Goal: Information Seeking & Learning: Learn about a topic

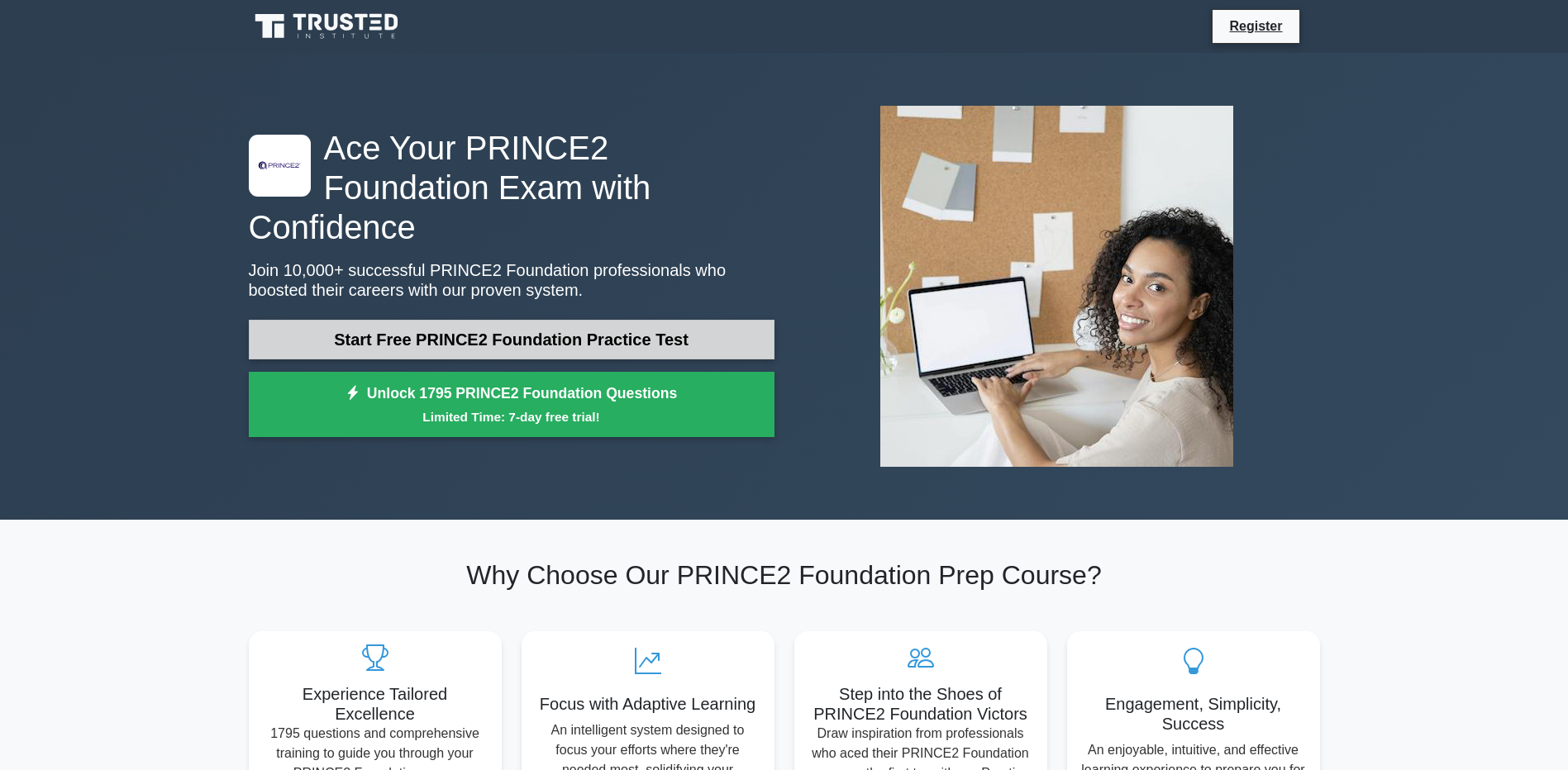
click at [609, 320] on link "Start Free PRINCE2 Foundation Practice Test" at bounding box center [512, 339] width 526 height 40
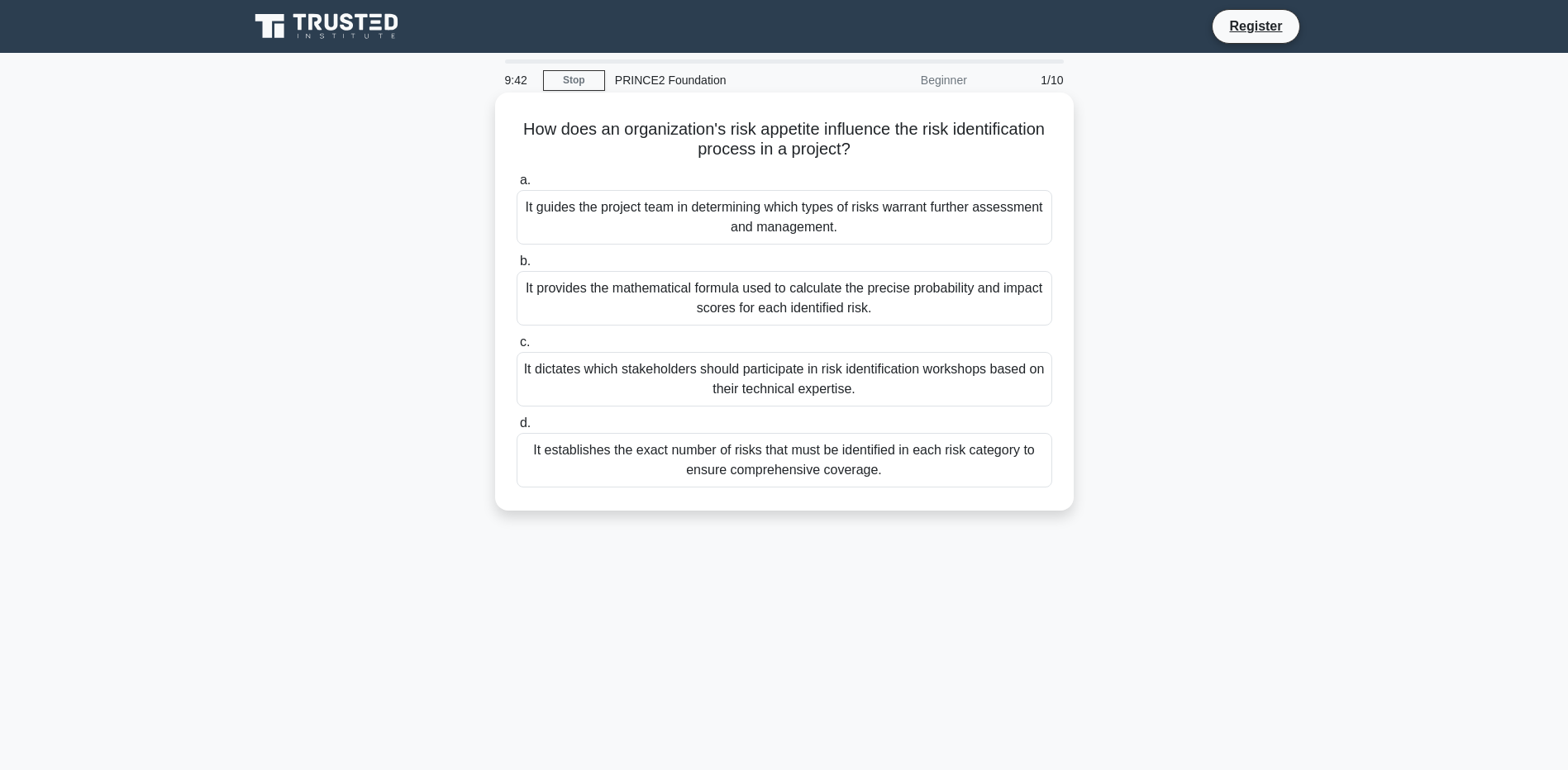
click at [748, 229] on div "It guides the project team in determining which types of risks warrant further …" at bounding box center [784, 217] width 536 height 54
click at [516, 185] on input "a. It guides the project team in determining which types of risks warrant furth…" at bounding box center [516, 180] width 0 height 11
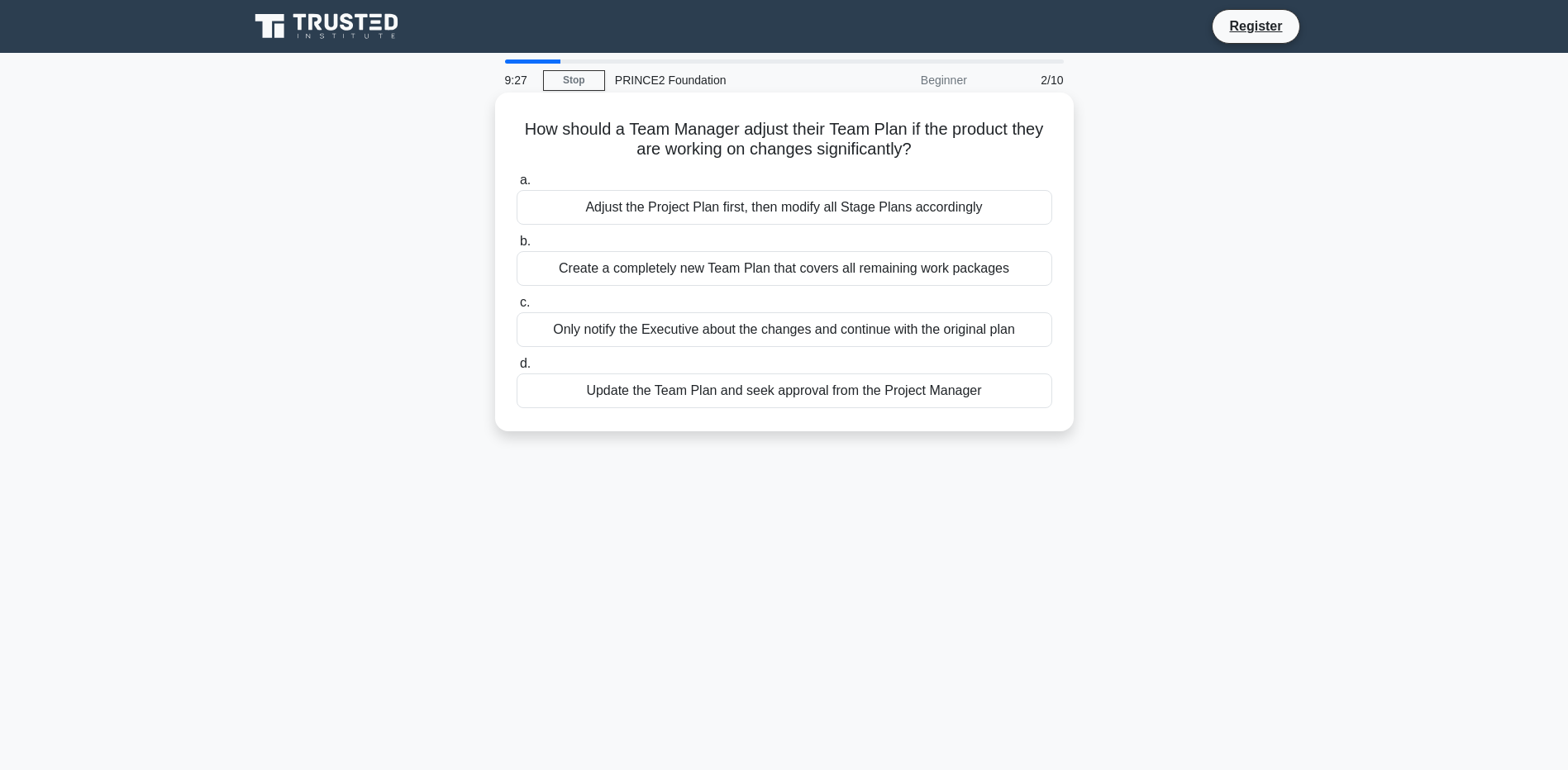
click at [834, 403] on div "Update the Team Plan and seek approval from the Project Manager" at bounding box center [784, 390] width 536 height 34
click at [516, 369] on input "d. Update the Team Plan and seek approval from the Project Manager" at bounding box center [516, 364] width 0 height 11
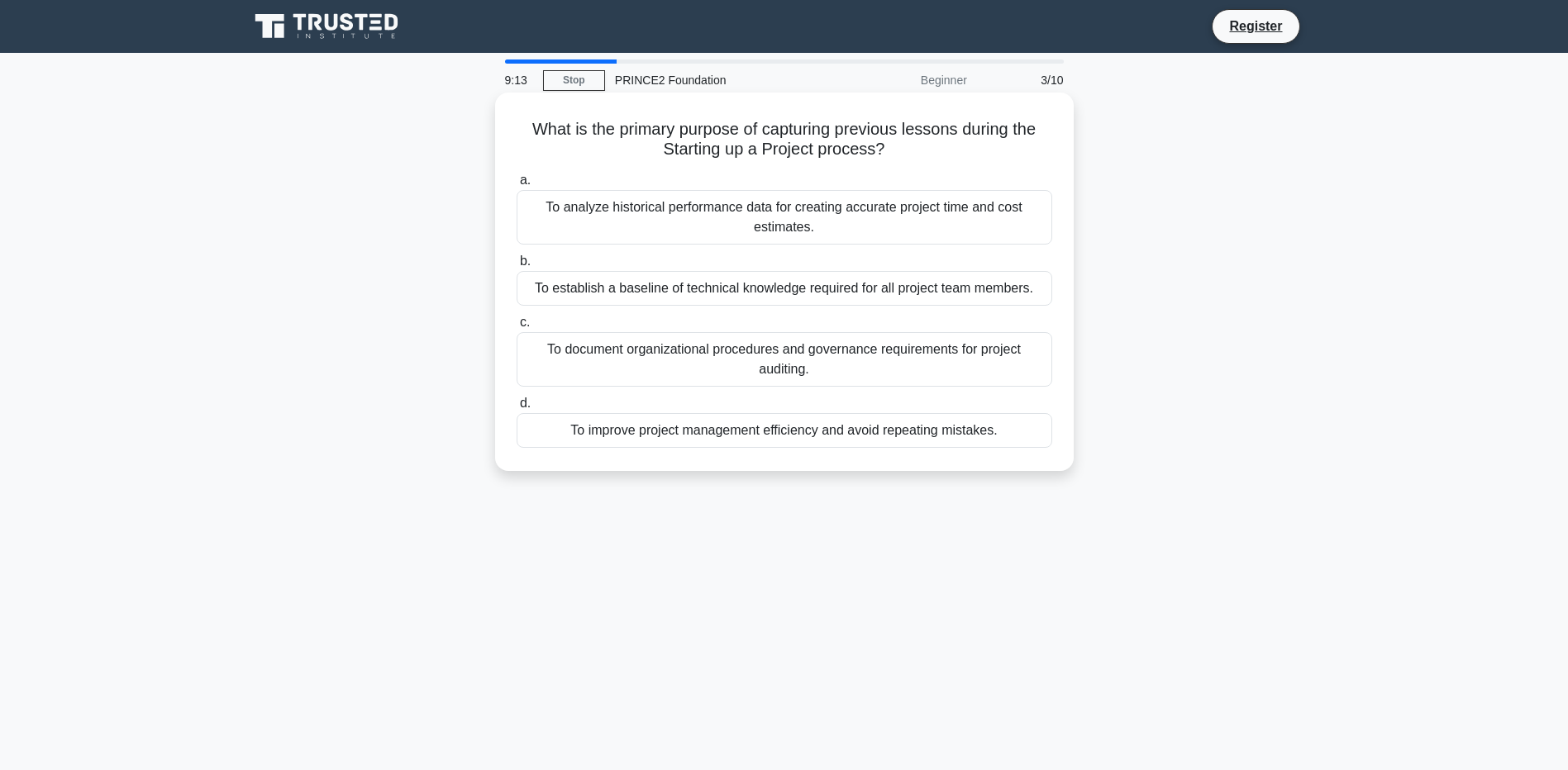
click at [829, 433] on div "To improve project management efficiency and avoid repeating mistakes." at bounding box center [784, 430] width 536 height 34
click at [516, 409] on input "d. To improve project management efficiency and avoid repeating mistakes." at bounding box center [516, 403] width 0 height 11
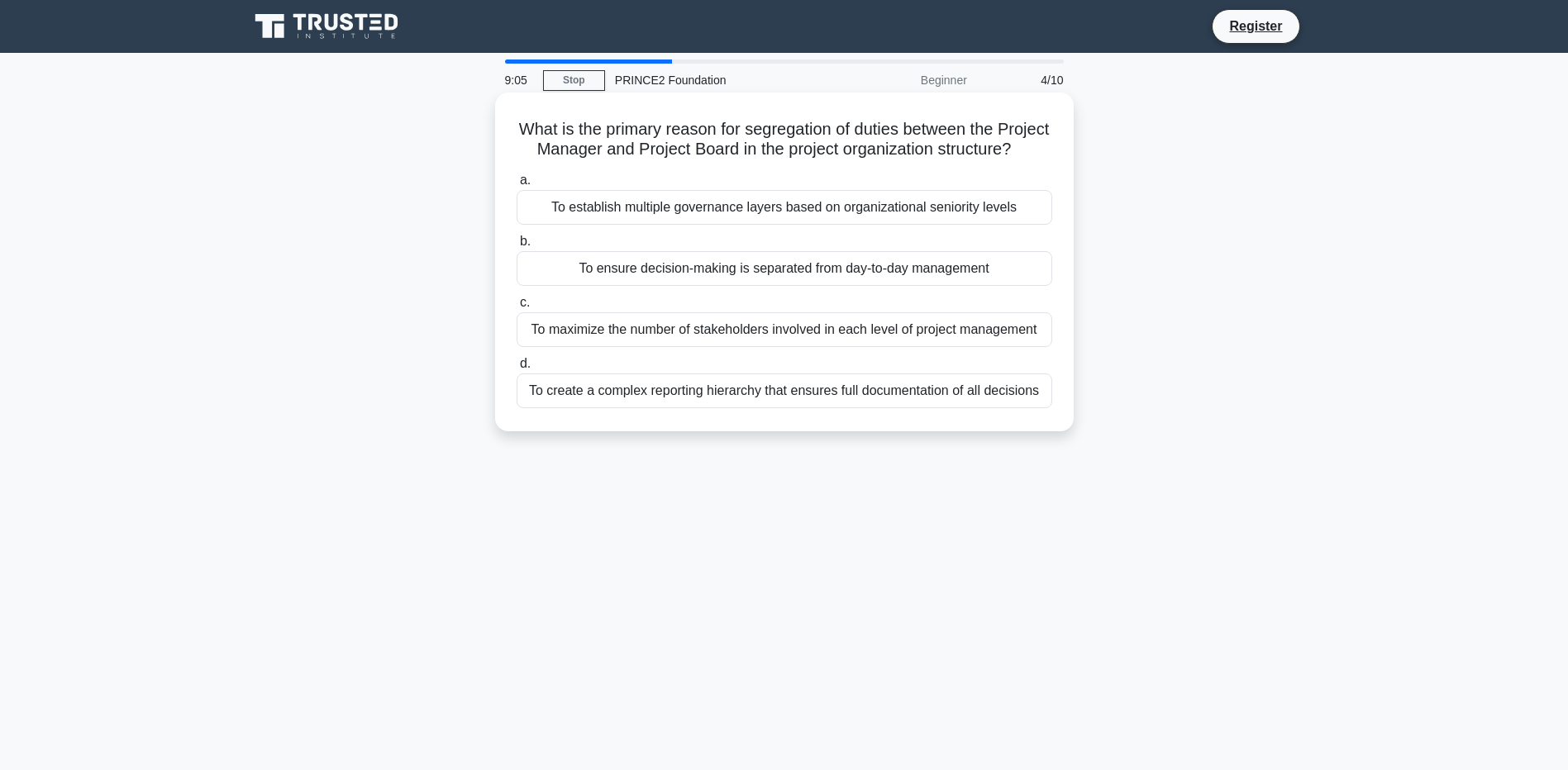
click at [845, 286] on div "To ensure decision-making is separated from day-to-day management" at bounding box center [784, 268] width 536 height 34
click at [516, 247] on input "b. To ensure decision-making is separated from day-to-day management" at bounding box center [516, 242] width 0 height 11
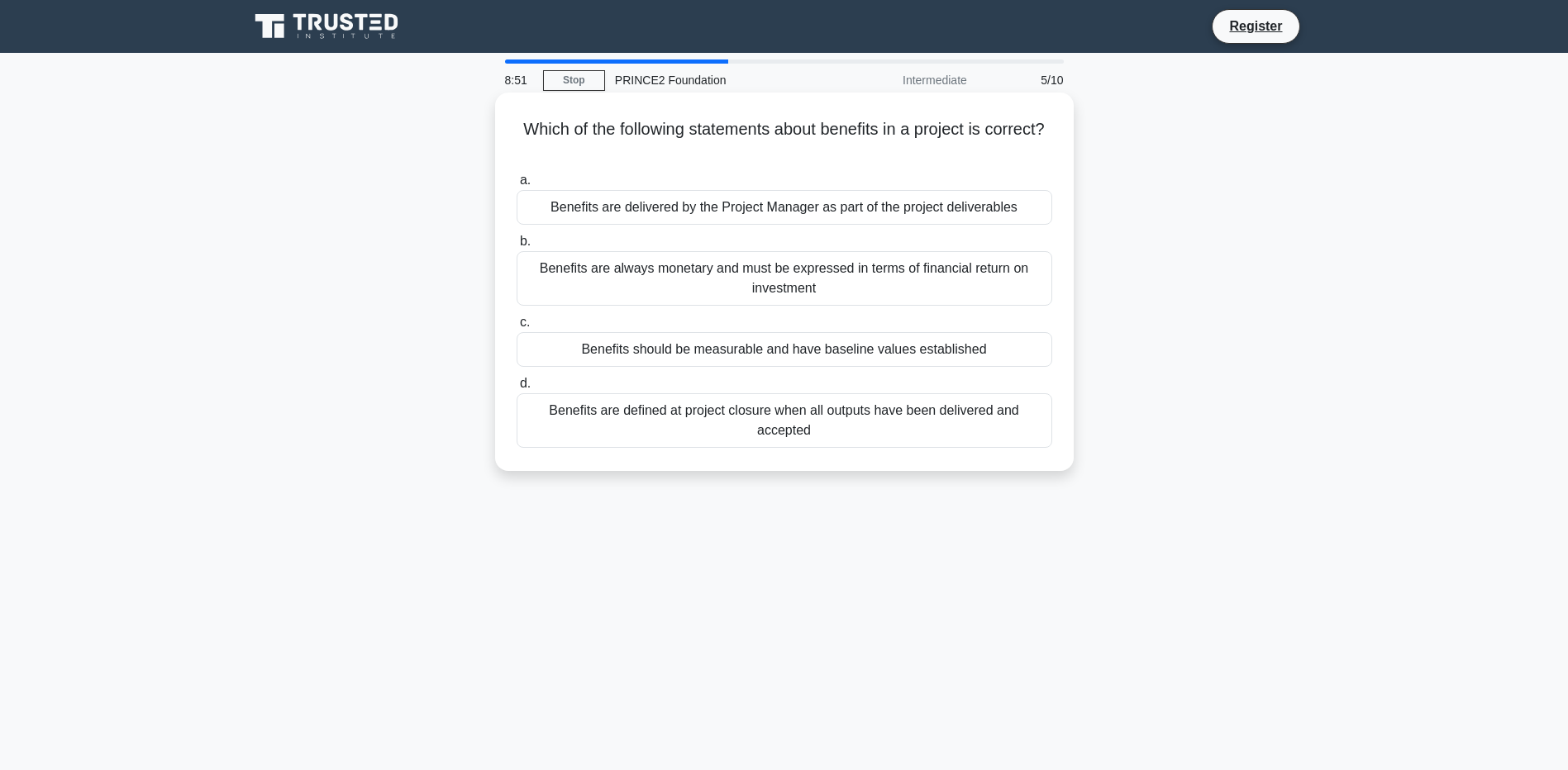
click at [807, 351] on div "Benefits should be measurable and have baseline values established" at bounding box center [784, 349] width 536 height 34
click at [516, 328] on input "c. Benefits should be measurable and have baseline values established" at bounding box center [516, 323] width 0 height 11
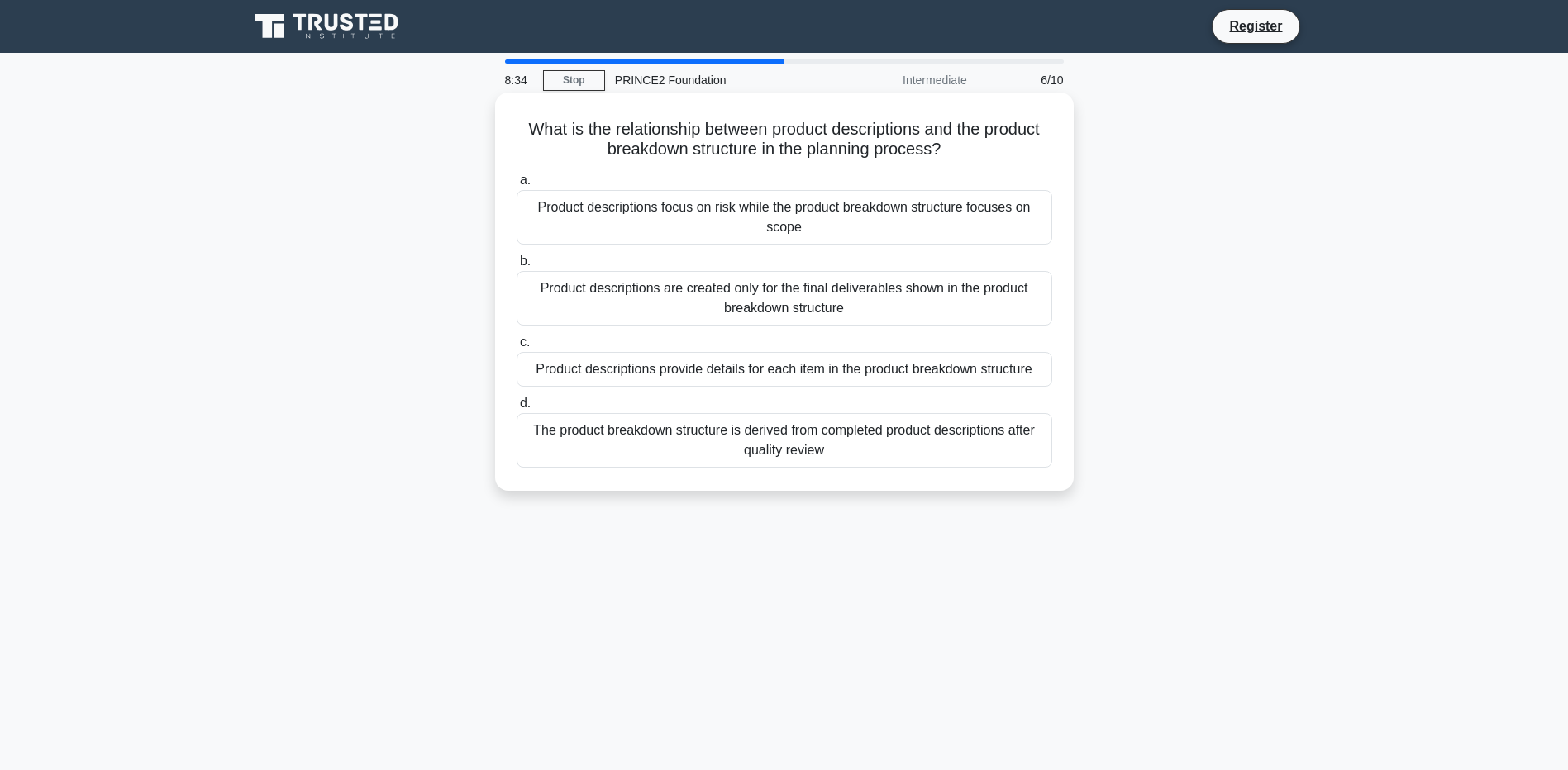
click at [856, 371] on div "Product descriptions provide details for each item in the product breakdown str…" at bounding box center [784, 368] width 536 height 34
click at [516, 348] on input "c. Product descriptions provide details for each item in the product breakdown …" at bounding box center [516, 342] width 0 height 11
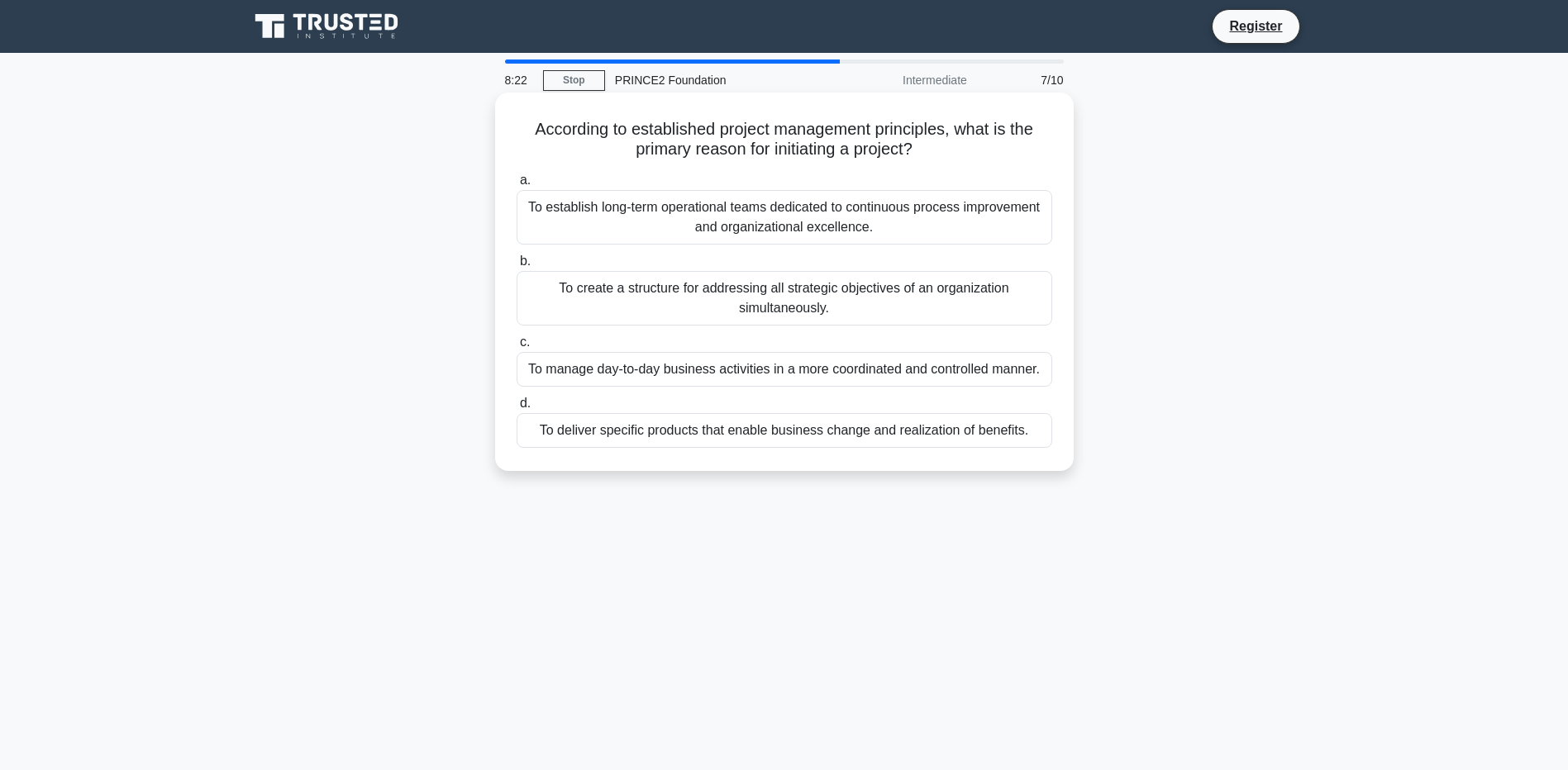
click at [689, 438] on div "To deliver specific products that enable business change and realization of ben…" at bounding box center [784, 430] width 536 height 34
click at [516, 409] on input "d. To deliver specific products that enable business change and realization of …" at bounding box center [516, 403] width 0 height 11
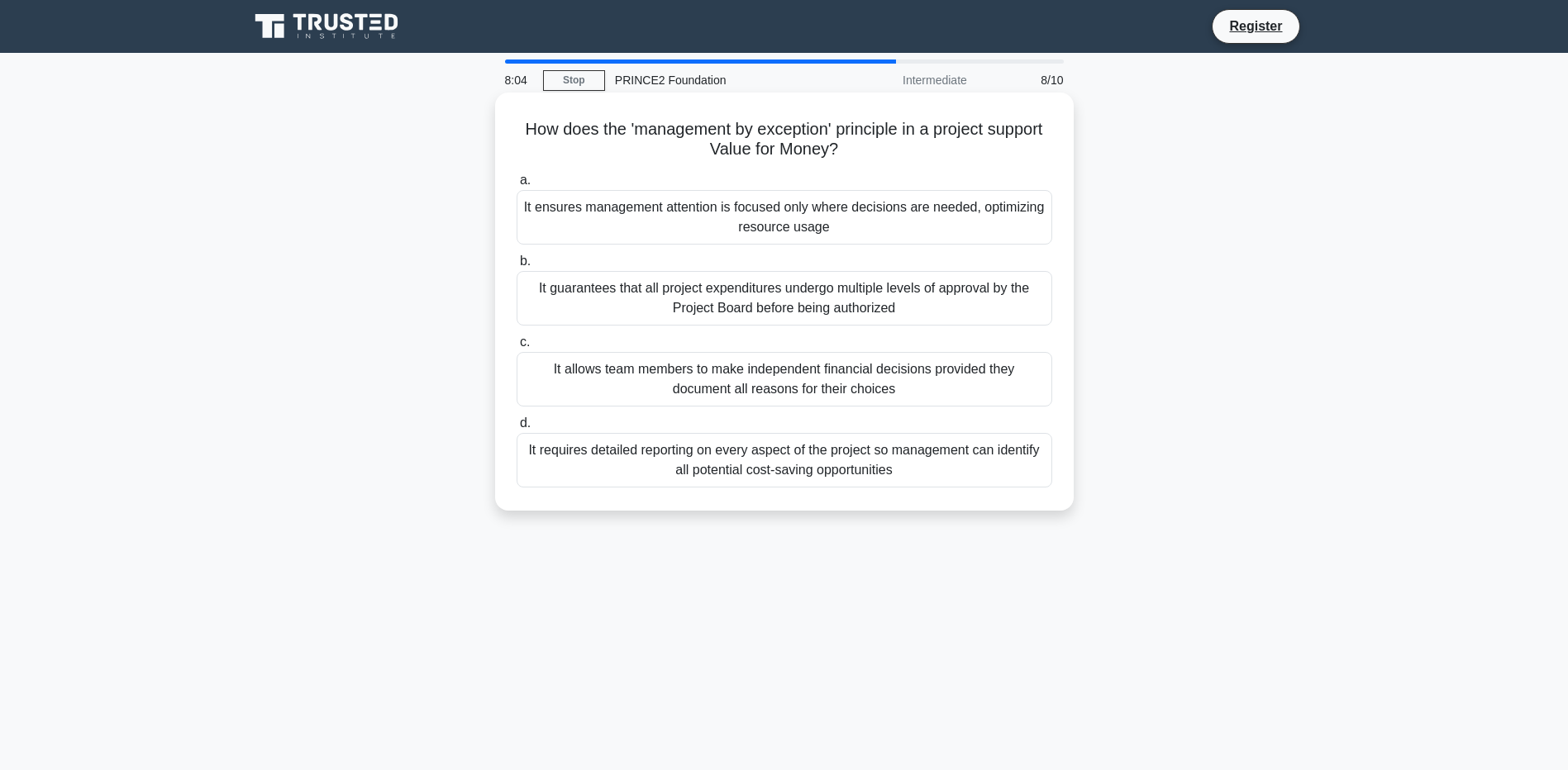
click at [845, 376] on div "It allows team members to make independent financial decisions provided they do…" at bounding box center [784, 379] width 536 height 54
click at [516, 348] on input "c. It allows team members to make independent financial decisions provided they…" at bounding box center [516, 342] width 0 height 11
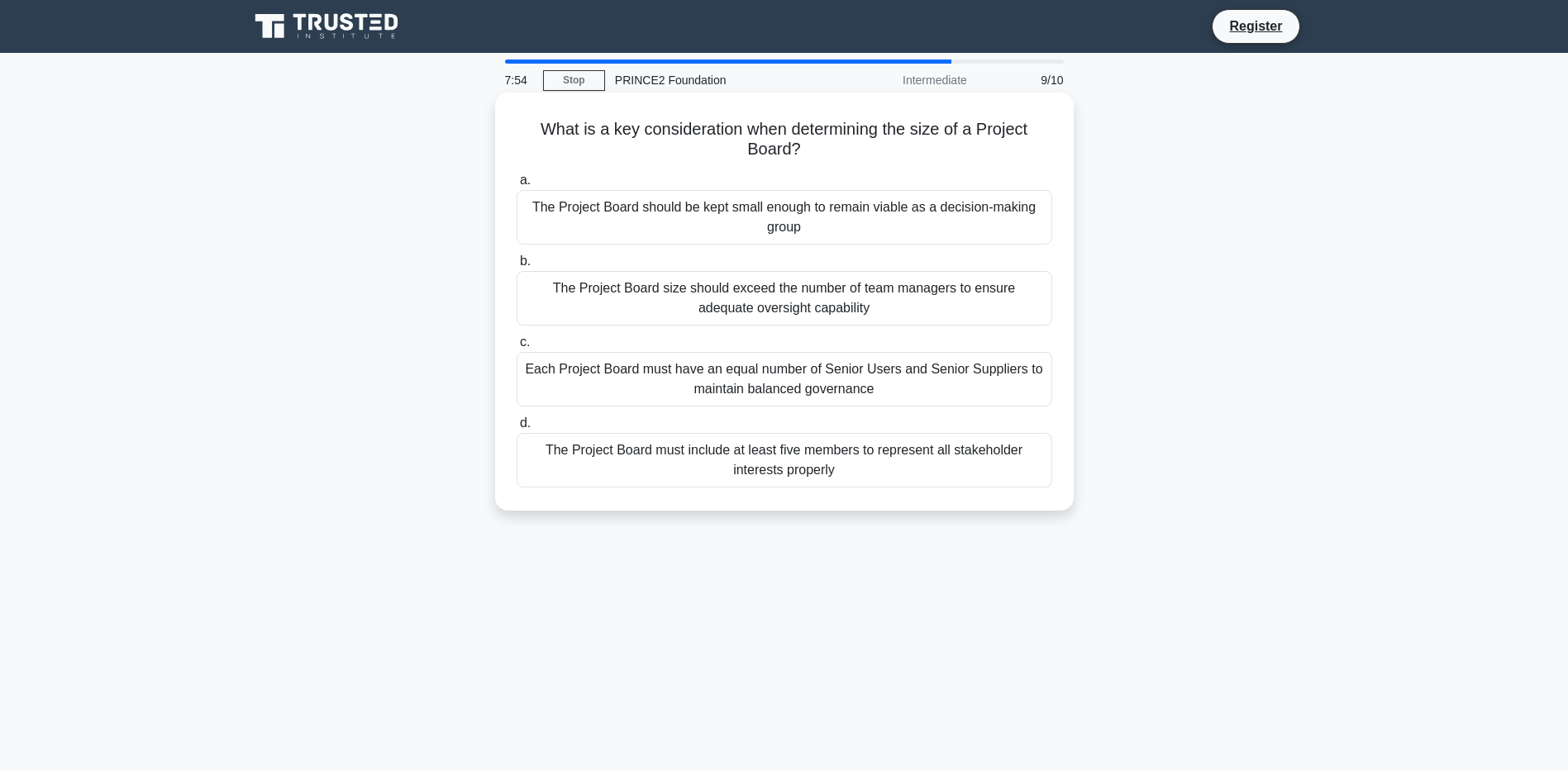
click at [892, 226] on div "The Project Board should be kept small enough to remain viable as a decision-ma…" at bounding box center [784, 217] width 536 height 54
click at [516, 185] on input "a. The Project Board should be kept small enough to remain viable as a decision…" at bounding box center [516, 180] width 0 height 11
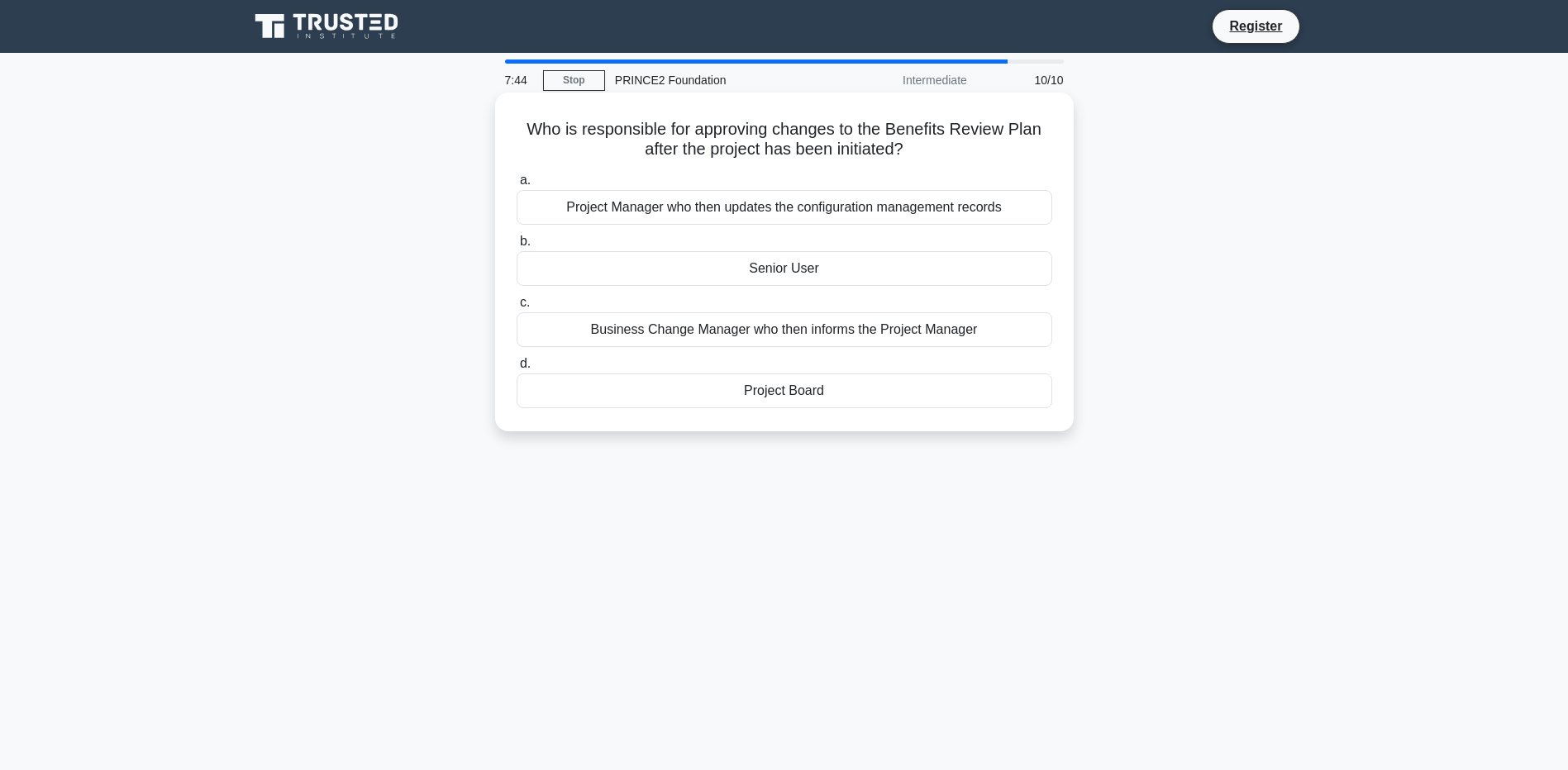
click at [775, 272] on div "Senior User" at bounding box center [784, 268] width 536 height 34
click at [516, 247] on input "b. Senior User" at bounding box center [516, 242] width 0 height 11
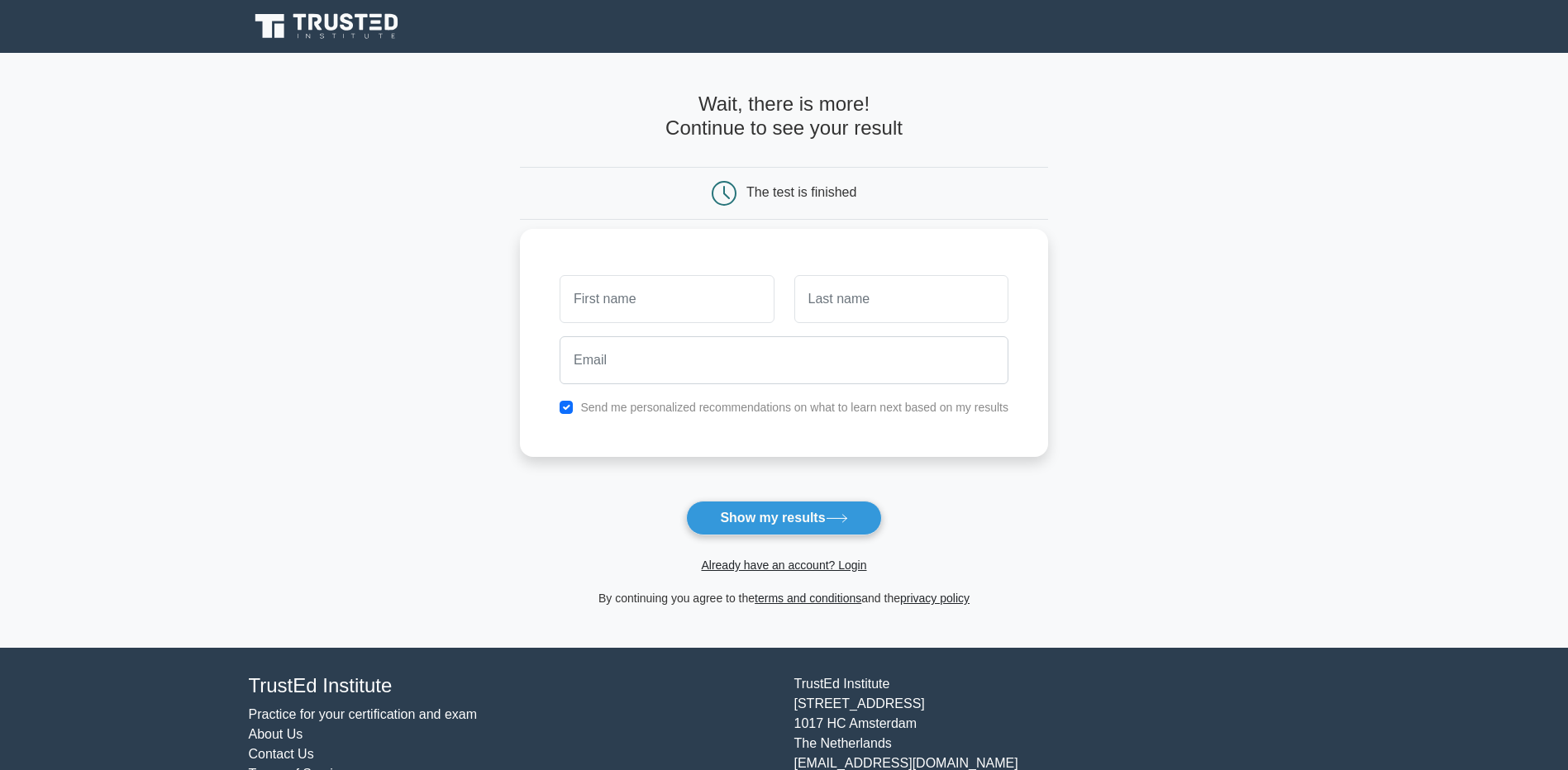
click at [645, 316] on input "text" at bounding box center [666, 299] width 214 height 48
type input "[PERSON_NAME]"
click at [860, 287] on input "text" at bounding box center [901, 299] width 214 height 48
type input "Marsh"
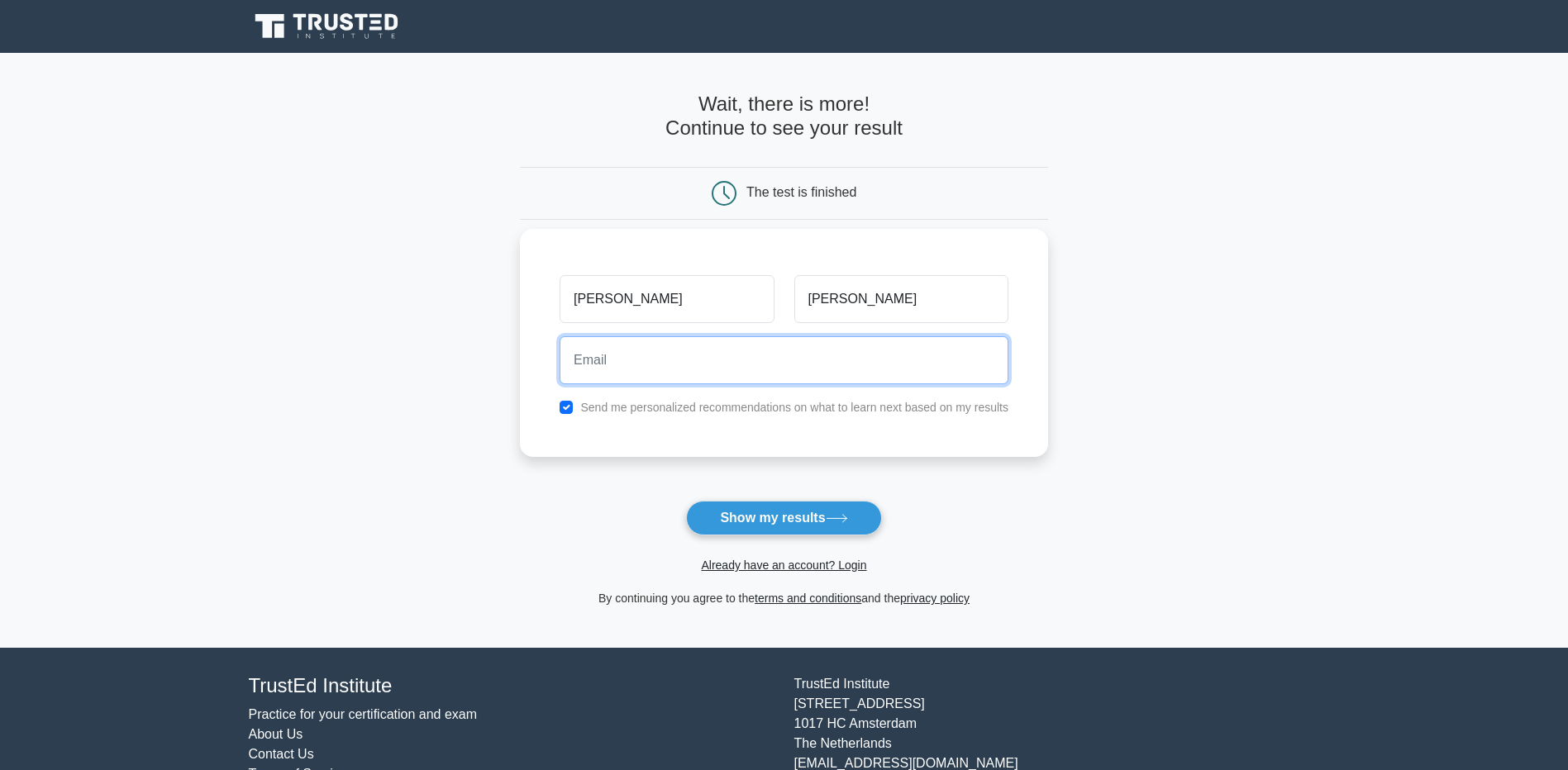
click at [750, 369] on input "email" at bounding box center [784, 360] width 449 height 48
type input "alex.marsh@bsb-dampers.co.uk"
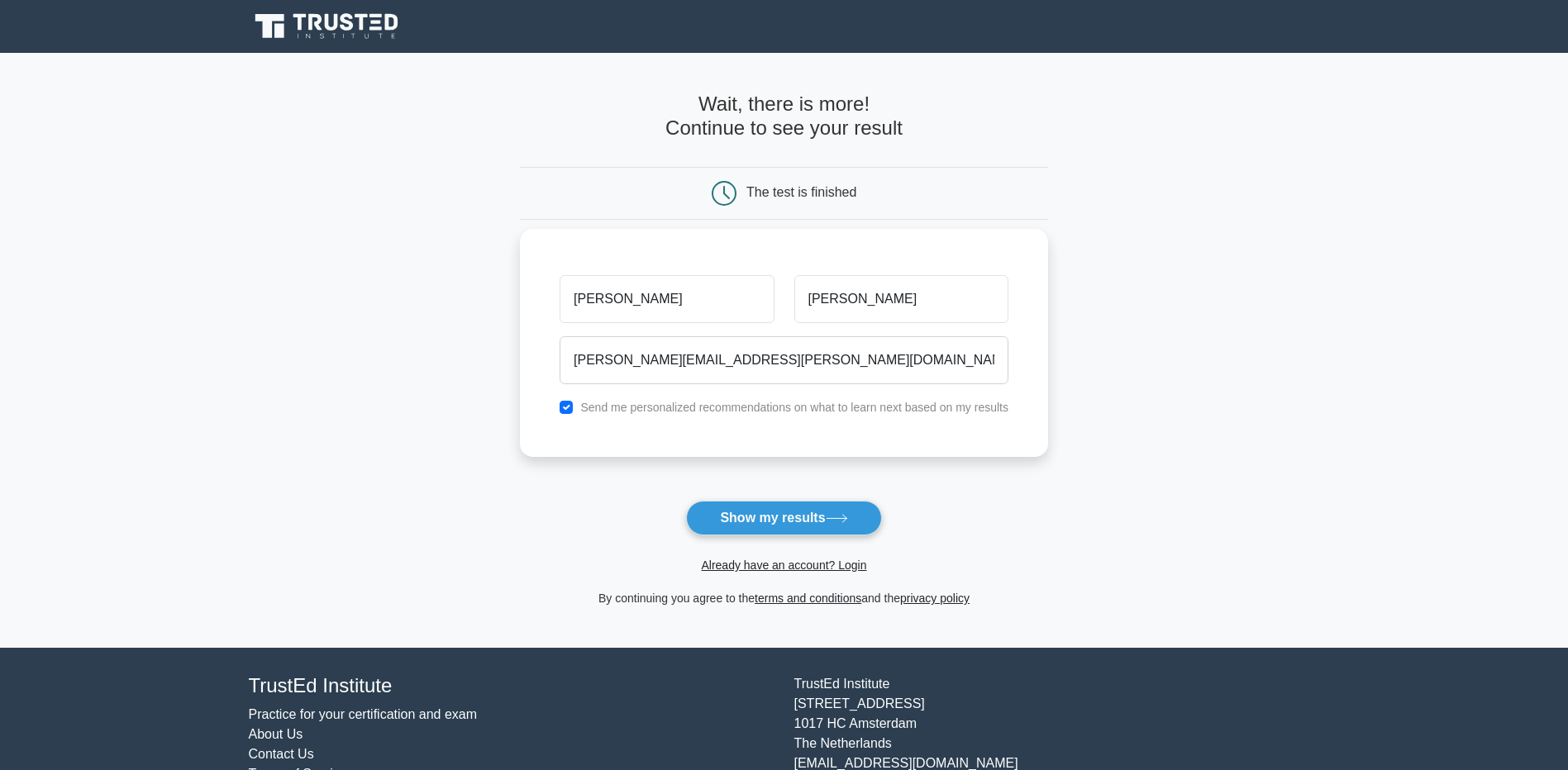
click at [657, 402] on label "Send me personalized recommendations on what to learn next based on my results" at bounding box center [794, 407] width 428 height 13
click at [572, 404] on input "checkbox" at bounding box center [565, 407] width 13 height 13
checkbox input "false"
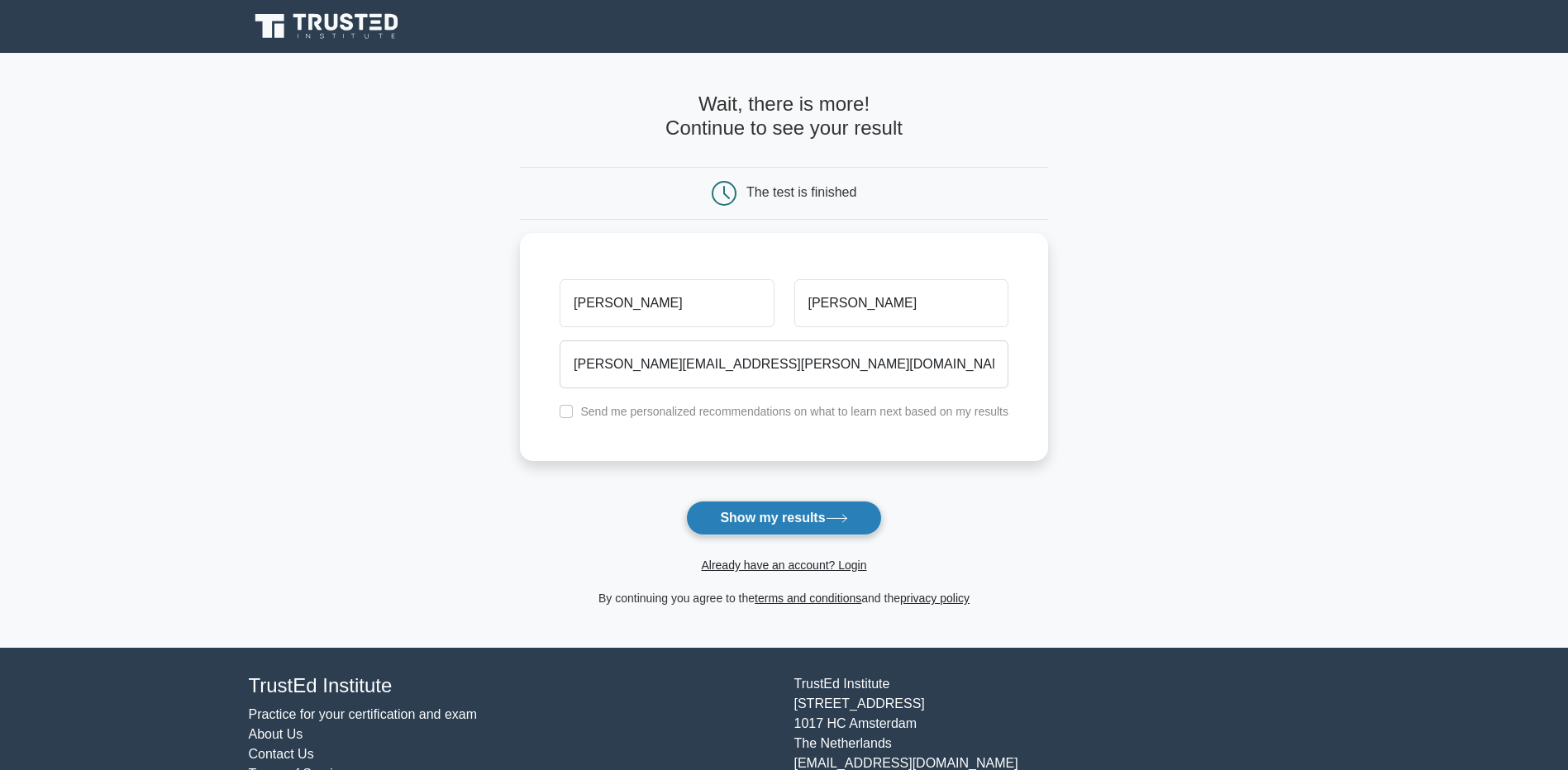
click at [758, 512] on button "Show my results" at bounding box center [784, 518] width 195 height 34
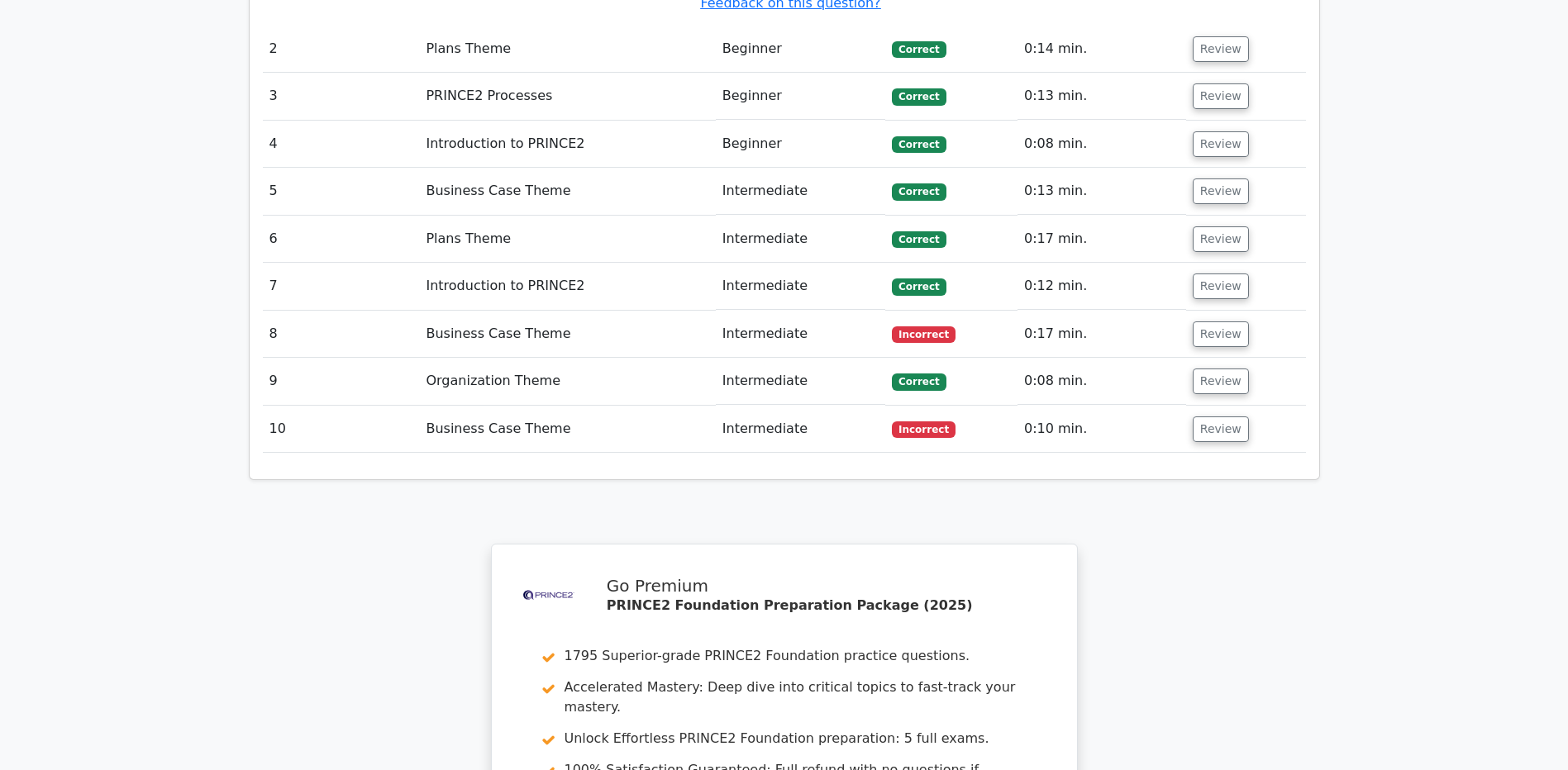
scroll to position [2231, 0]
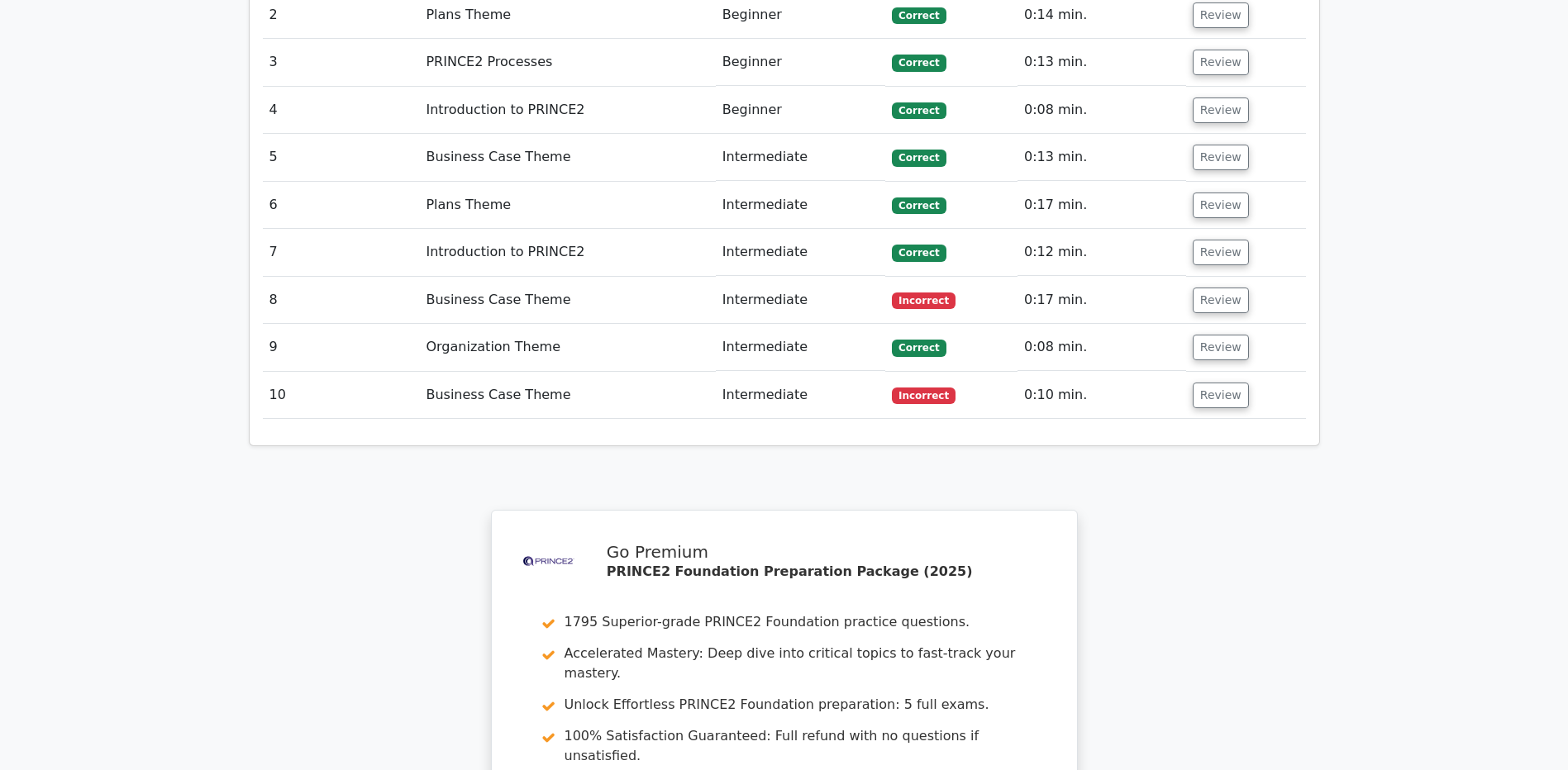
click at [466, 277] on td "Business Case Theme" at bounding box center [567, 301] width 296 height 47
click at [1216, 287] on button "Review" at bounding box center [1221, 300] width 56 height 25
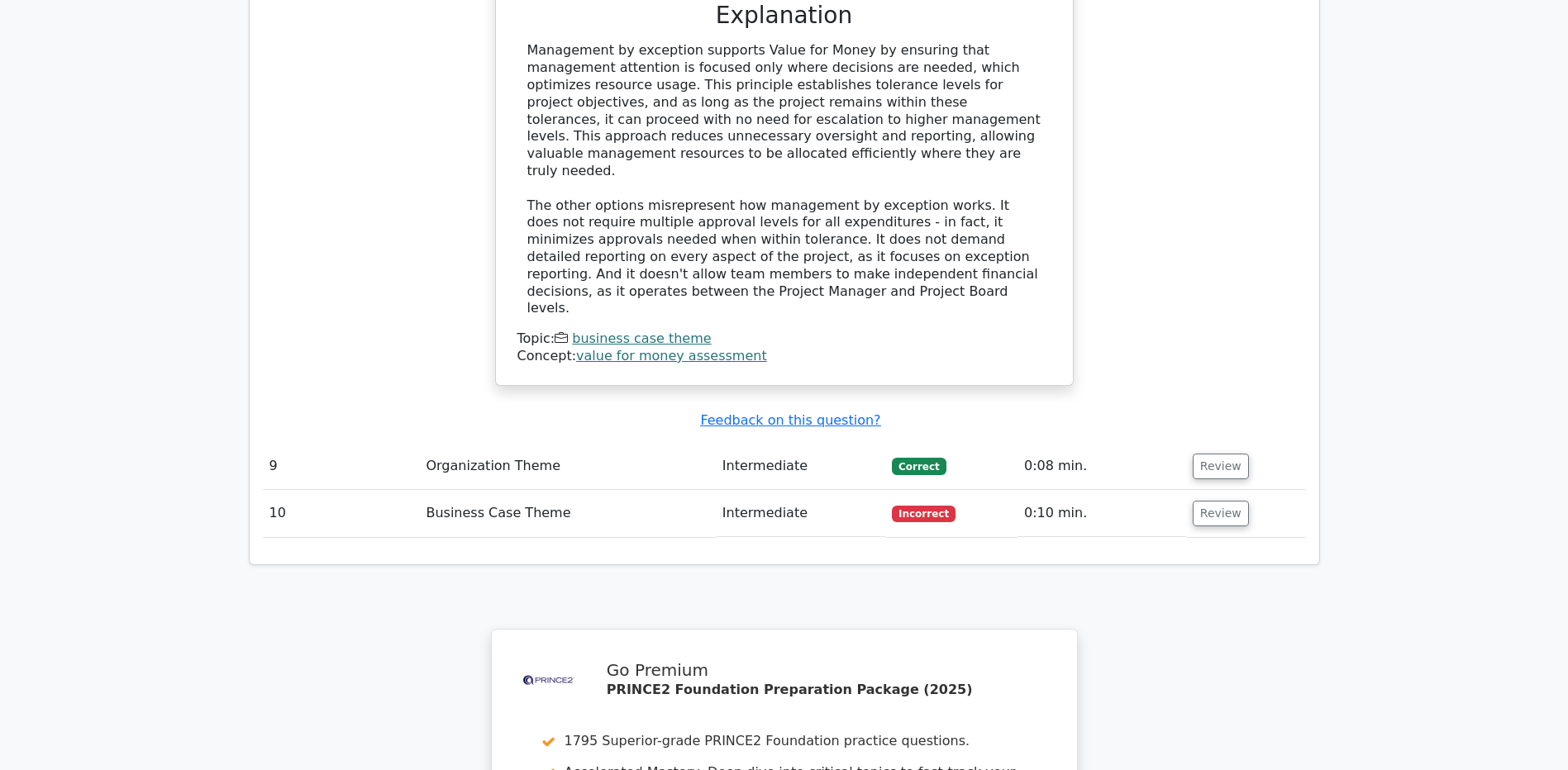
scroll to position [3057, 0]
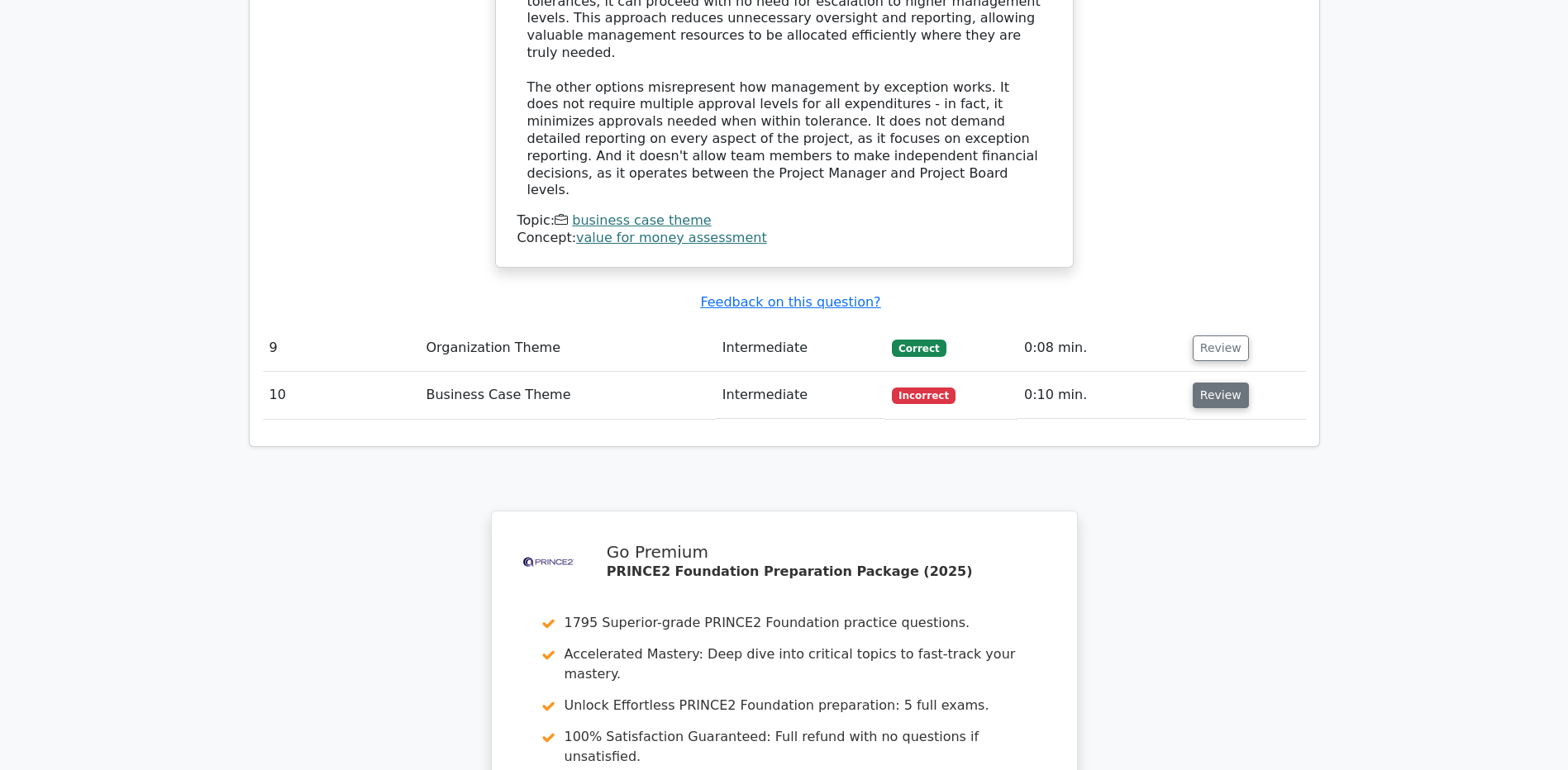
click at [1235, 382] on button "Review" at bounding box center [1221, 395] width 56 height 25
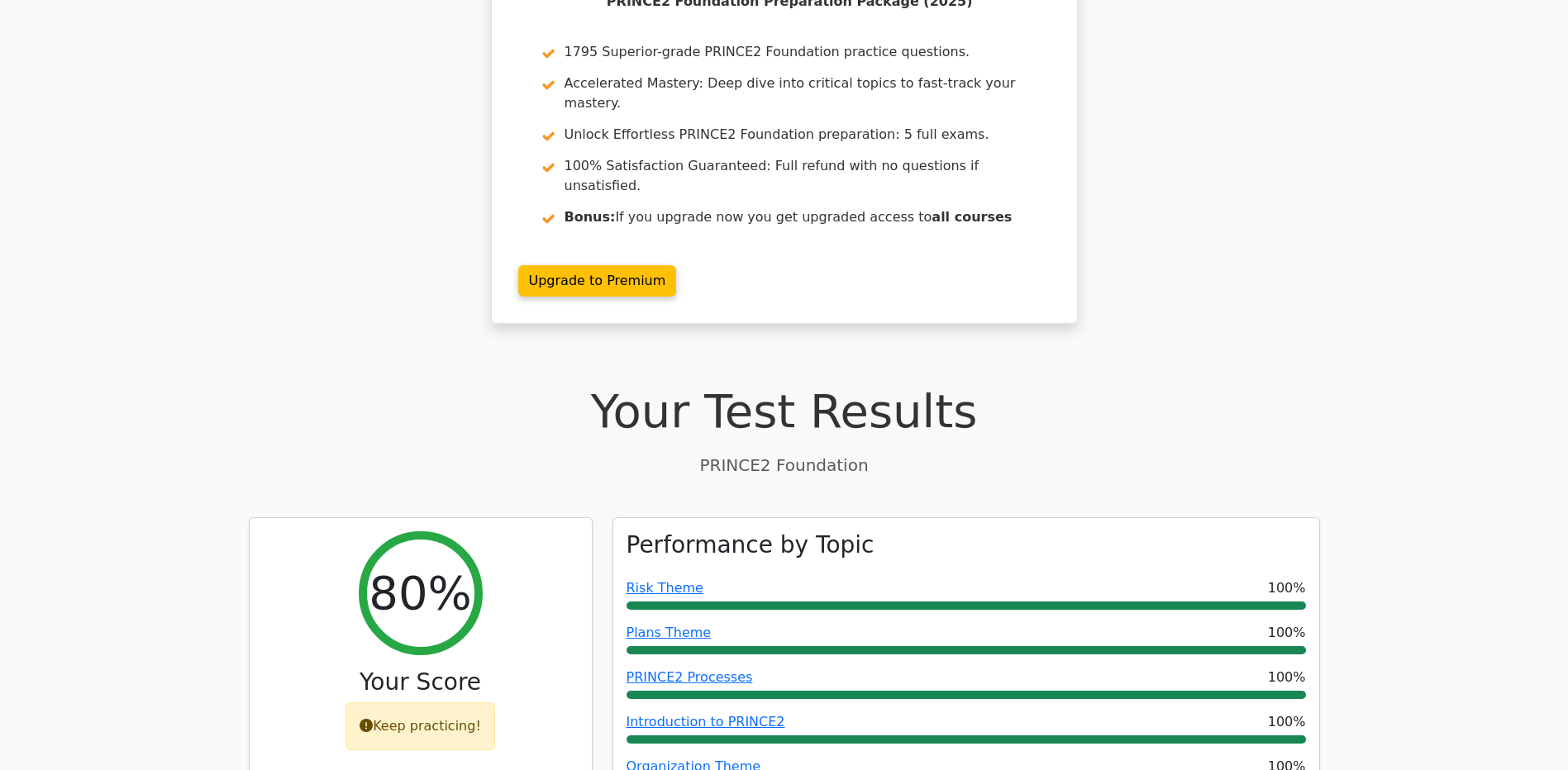
scroll to position [0, 0]
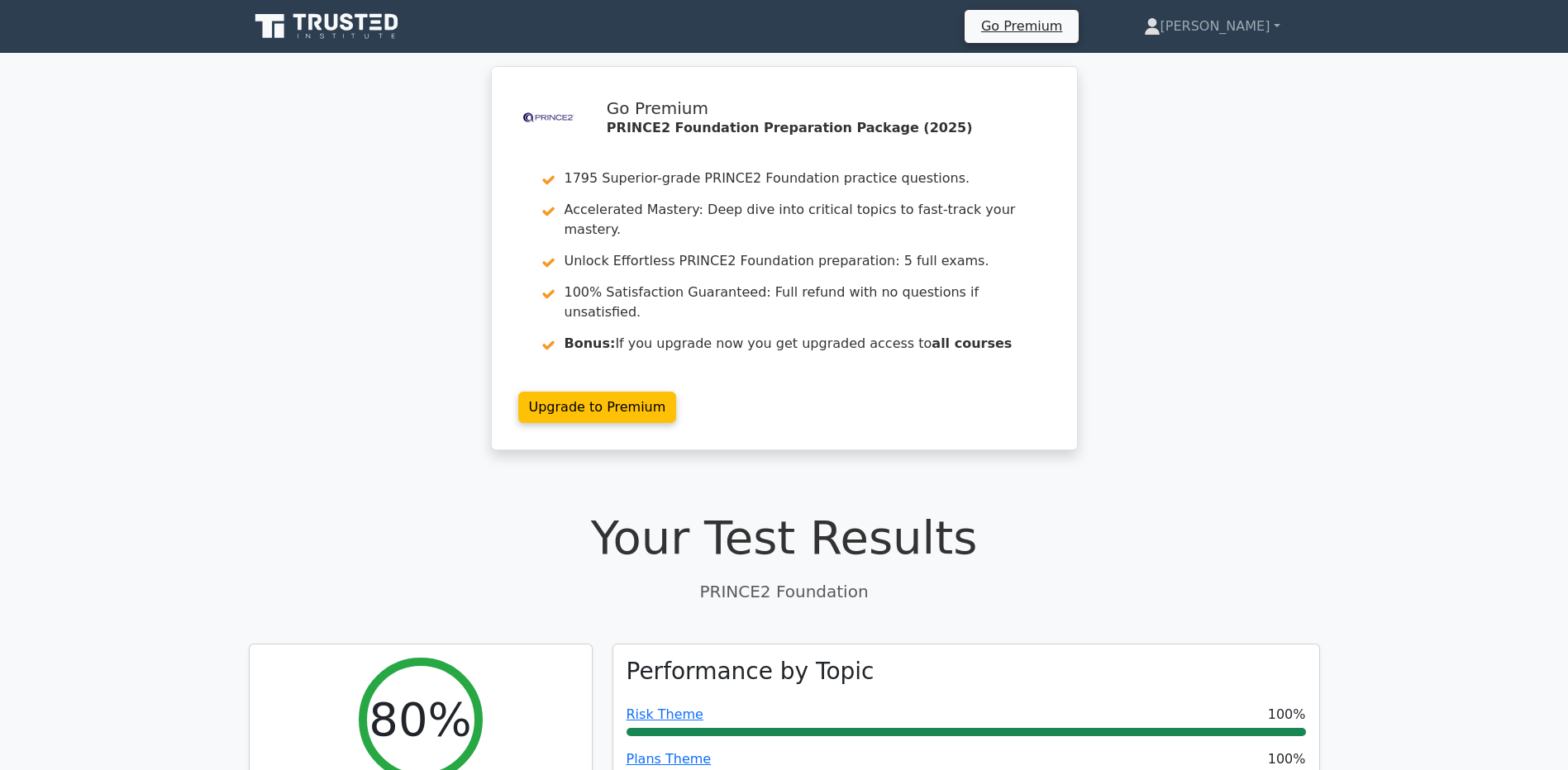
drag, startPoint x: 331, startPoint y: 29, endPoint x: 354, endPoint y: 29, distance: 23.0
click at [331, 29] on icon at bounding box center [331, 22] width 13 height 17
